Goal: Transaction & Acquisition: Subscribe to service/newsletter

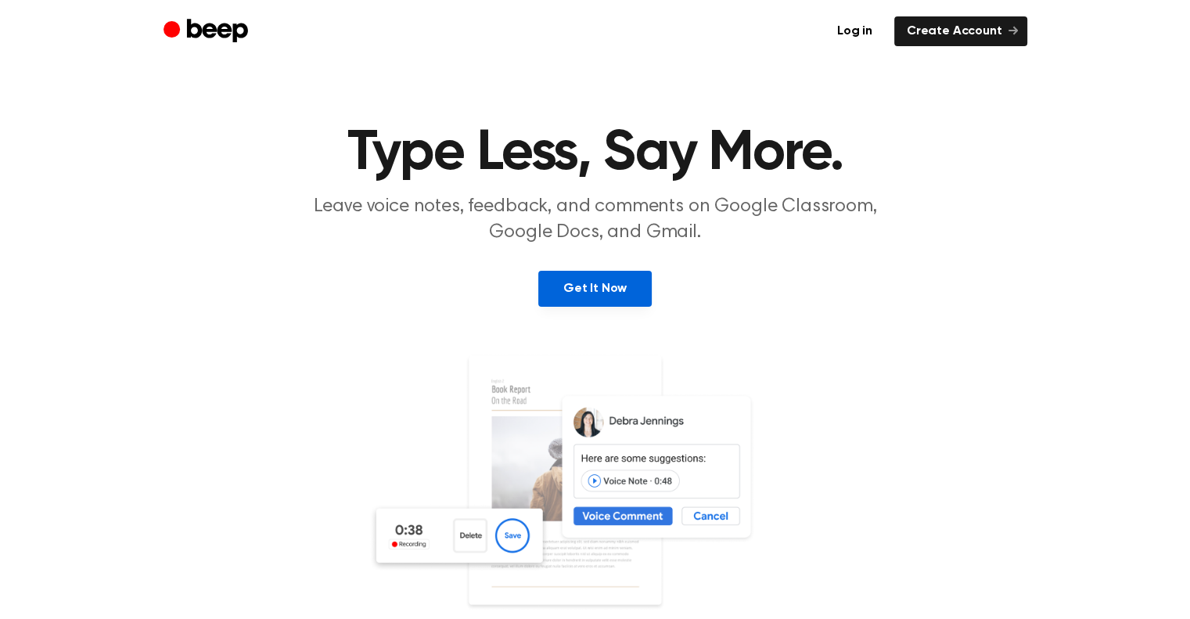
click at [614, 290] on link "Get It Now" at bounding box center [594, 289] width 113 height 36
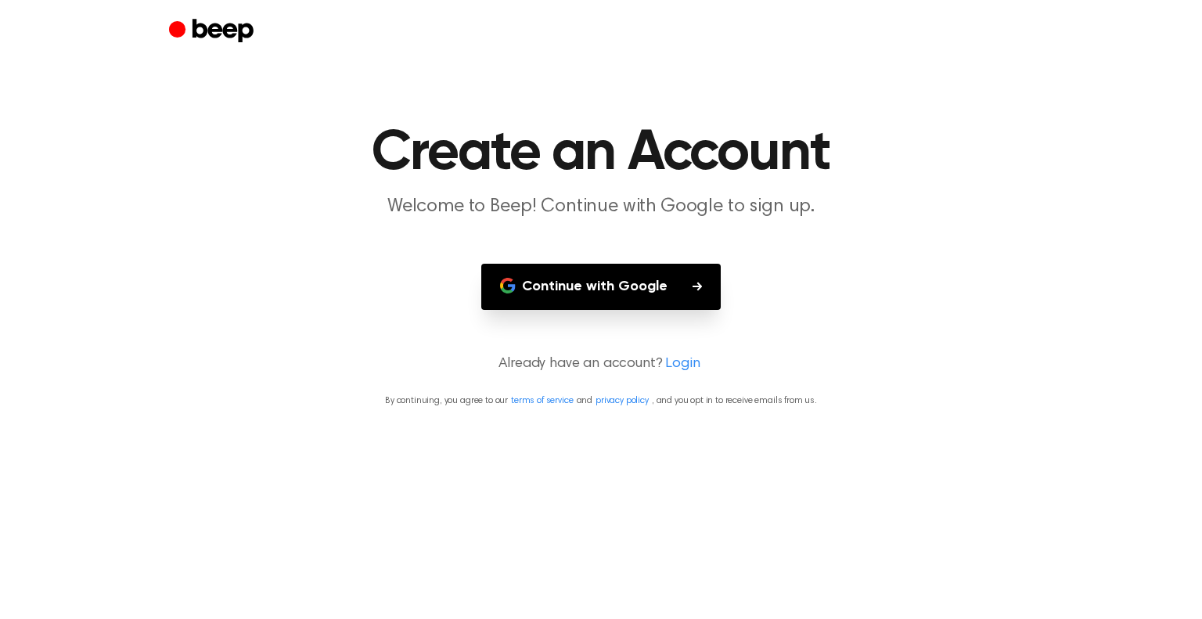
click at [642, 289] on button "Continue with Google" at bounding box center [600, 287] width 239 height 46
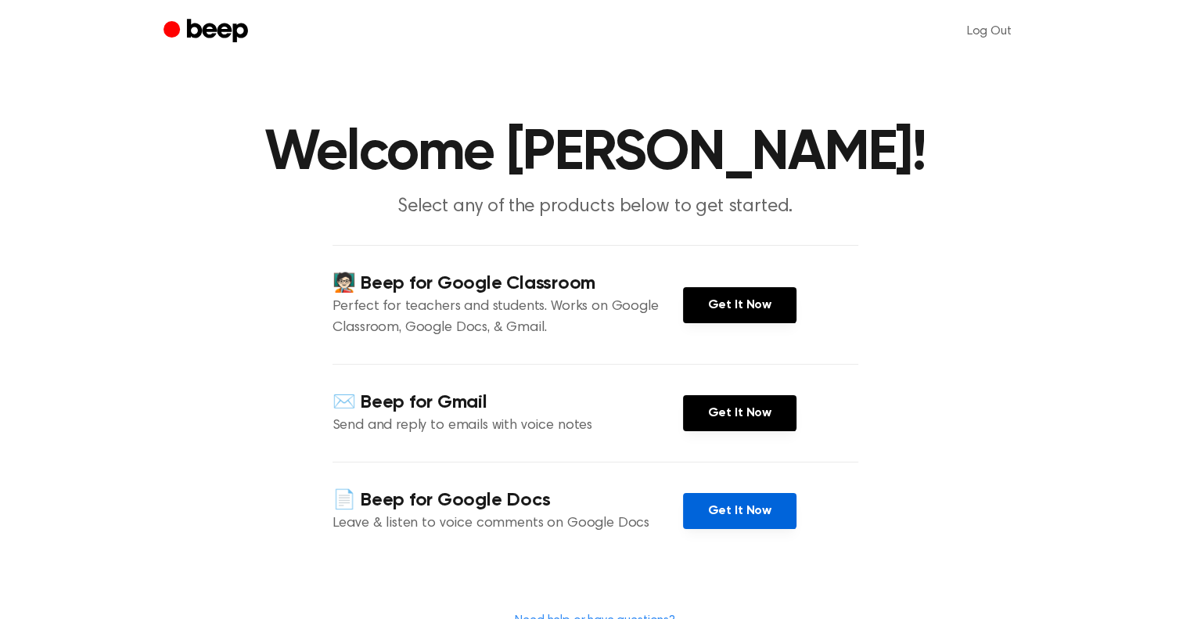
click at [742, 511] on link "Get It Now" at bounding box center [739, 511] width 113 height 36
click at [743, 513] on link "Get It Now" at bounding box center [739, 511] width 113 height 36
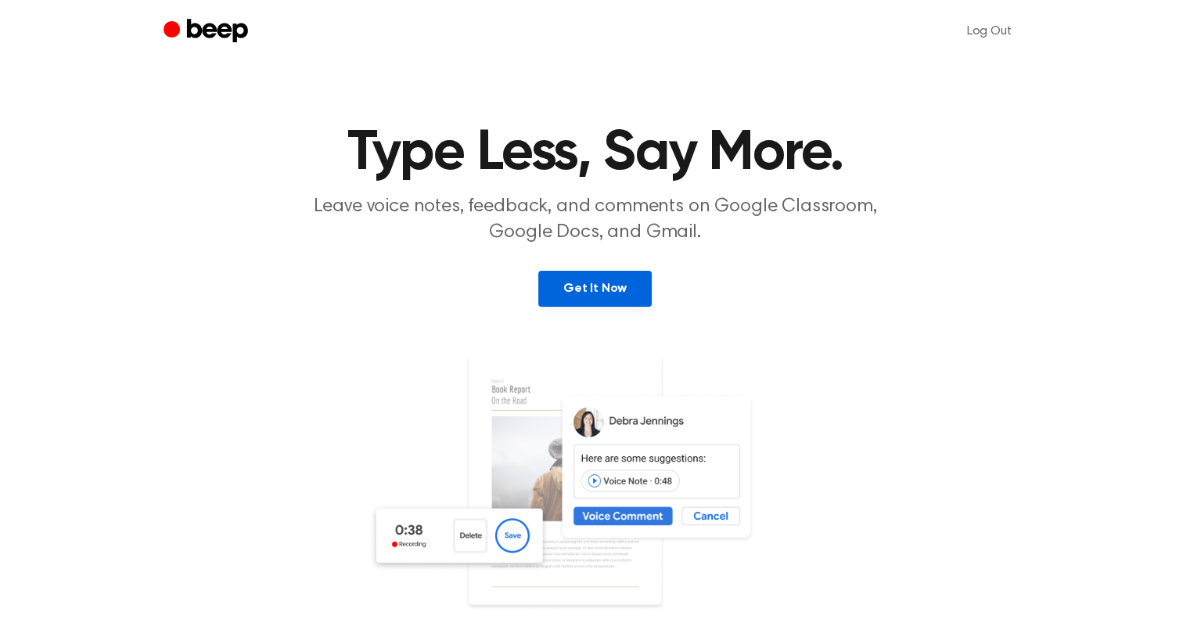
click at [613, 286] on link "Get It Now" at bounding box center [594, 289] width 113 height 36
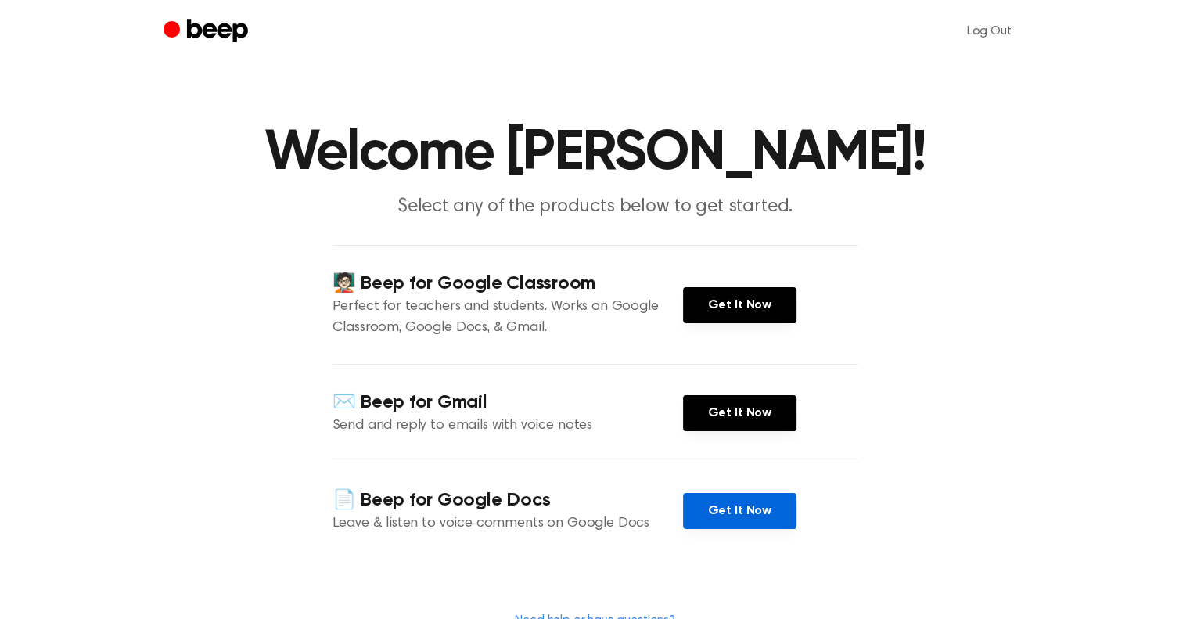
click at [744, 506] on link "Get It Now" at bounding box center [739, 511] width 113 height 36
